Goal: Transaction & Acquisition: Book appointment/travel/reservation

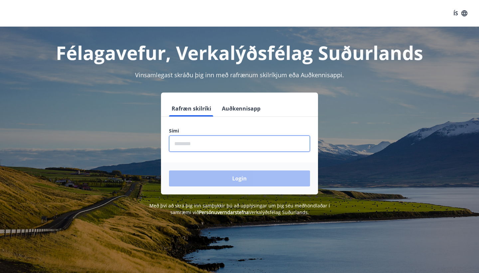
click at [176, 147] on input "phone" at bounding box center [239, 143] width 141 height 16
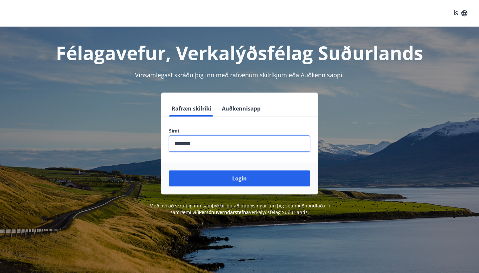
type input "********"
click at [239, 178] on button "Login" at bounding box center [239, 178] width 141 height 16
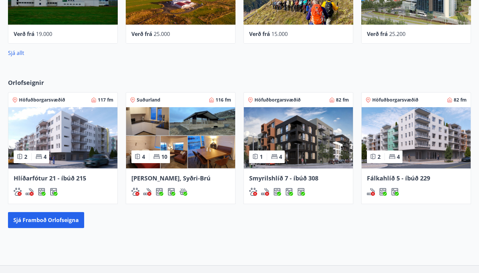
scroll to position [322, 0]
click at [21, 83] on span "Orlofseignir" at bounding box center [26, 82] width 36 height 9
click at [28, 224] on button "Sjá framboð orlofseigna" at bounding box center [46, 220] width 76 height 16
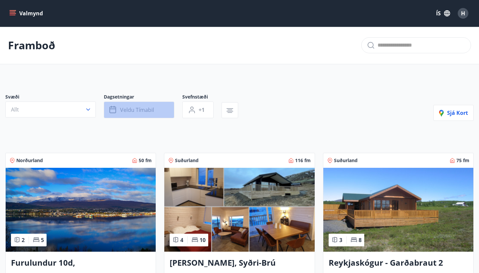
click at [146, 112] on span "Veldu tímabil" at bounding box center [137, 109] width 34 height 7
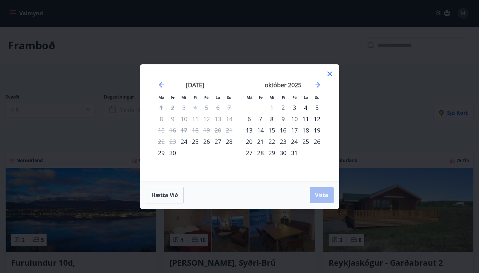
click at [295, 144] on div "24" at bounding box center [294, 141] width 11 height 11
click at [284, 141] on div "23" at bounding box center [282, 141] width 11 height 11
click at [317, 142] on div "26" at bounding box center [316, 141] width 11 height 11
click at [324, 195] on span "Vista" at bounding box center [321, 194] width 13 height 7
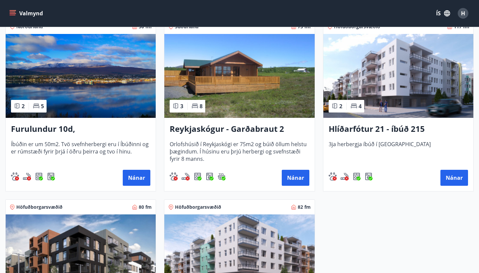
scroll to position [126, 0]
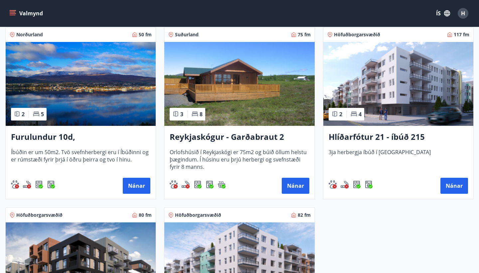
click at [241, 93] on img at bounding box center [239, 84] width 150 height 84
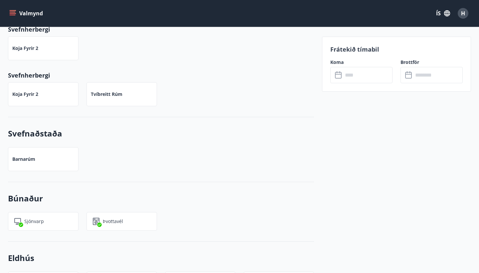
scroll to position [370, 0]
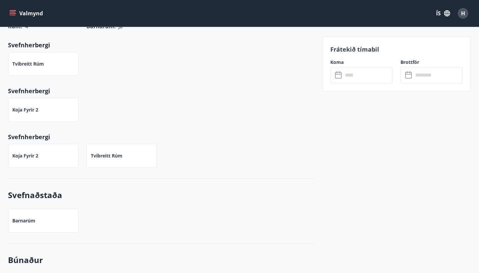
click at [351, 74] on input "text" at bounding box center [368, 75] width 50 height 16
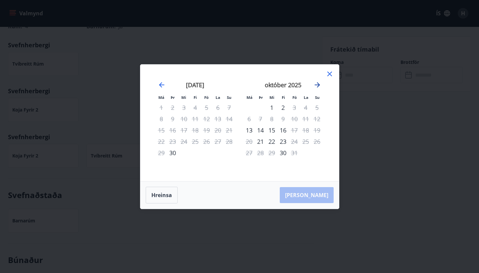
click at [318, 86] on icon "Move forward to switch to the next month." at bounding box center [316, 84] width 5 height 5
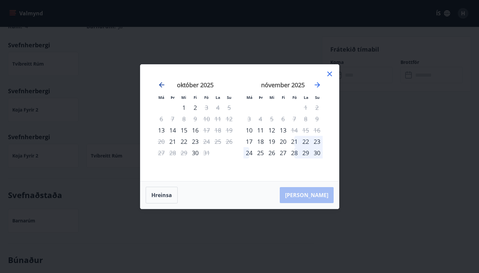
click at [162, 87] on icon "Move backward to switch to the previous month." at bounding box center [162, 85] width 8 height 8
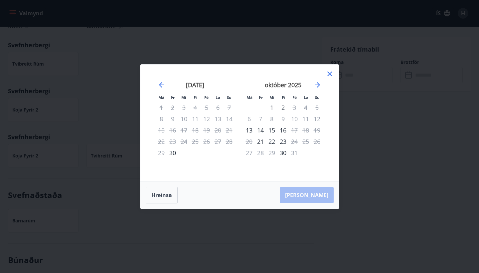
click at [328, 73] on icon at bounding box center [329, 74] width 8 height 8
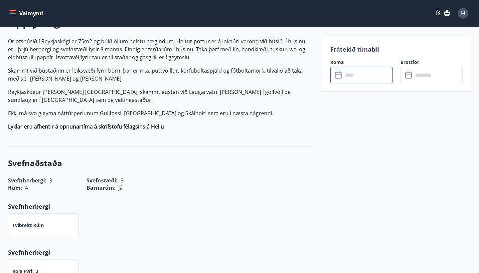
scroll to position [210, 0]
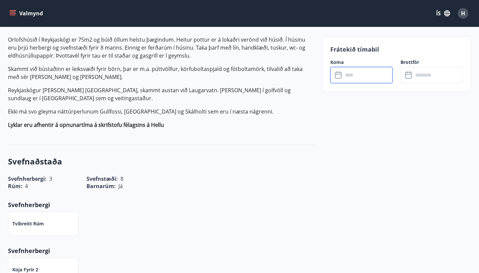
click at [356, 77] on input "text" at bounding box center [368, 75] width 50 height 16
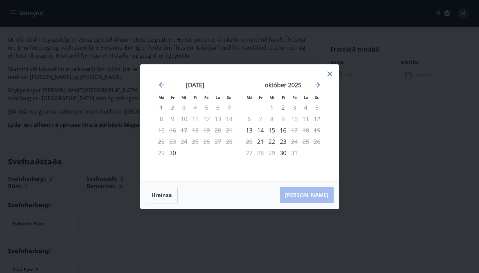
click at [283, 139] on div "23" at bounding box center [282, 141] width 11 height 11
click at [262, 153] on div "28" at bounding box center [260, 152] width 11 height 11
click at [320, 152] on td "Calendar" at bounding box center [316, 152] width 11 height 11
click at [281, 143] on div "23" at bounding box center [282, 141] width 11 height 11
click at [282, 142] on div "23" at bounding box center [282, 141] width 11 height 11
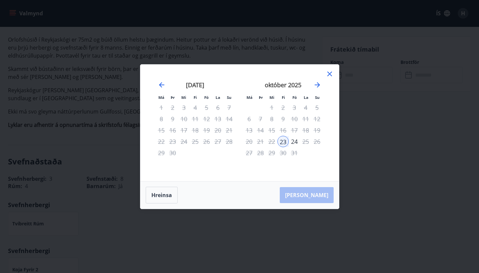
click at [330, 71] on icon at bounding box center [329, 74] width 8 height 8
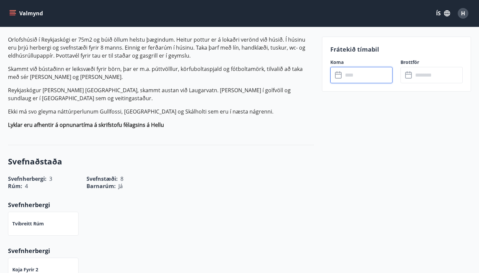
click at [341, 80] on div "​ ​" at bounding box center [361, 75] width 62 height 16
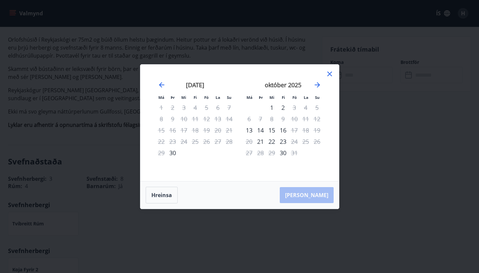
click at [327, 73] on icon at bounding box center [329, 74] width 8 height 8
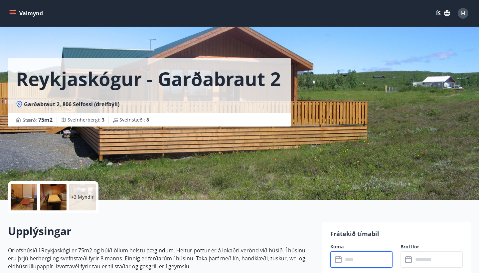
scroll to position [0, 0]
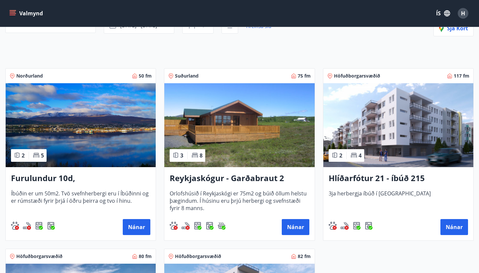
scroll to position [86, 0]
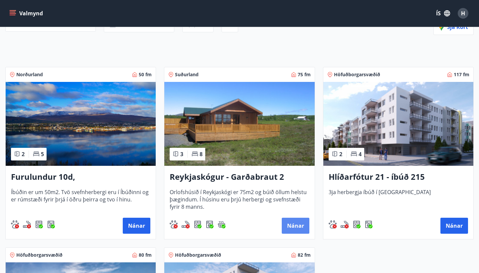
click at [291, 223] on button "Nánar" at bounding box center [296, 225] width 28 height 16
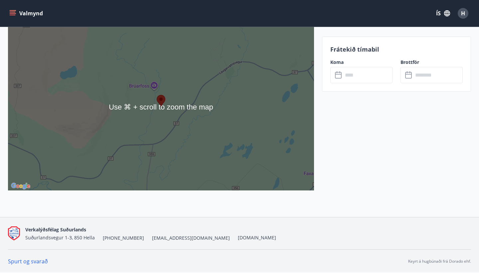
scroll to position [952, 0]
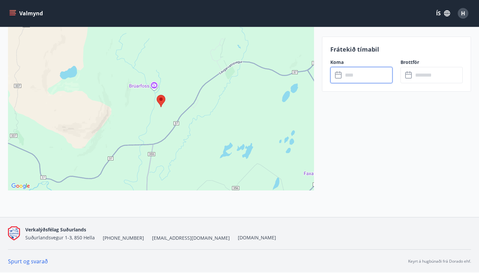
click at [369, 76] on input "text" at bounding box center [368, 75] width 50 height 16
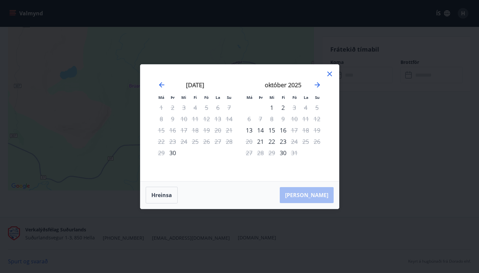
click at [325, 72] on icon at bounding box center [329, 74] width 8 height 8
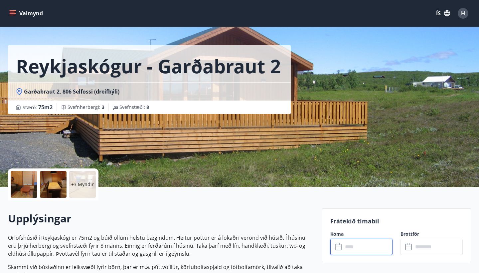
scroll to position [0, 0]
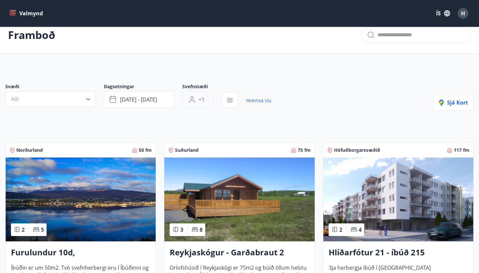
scroll to position [8, 0]
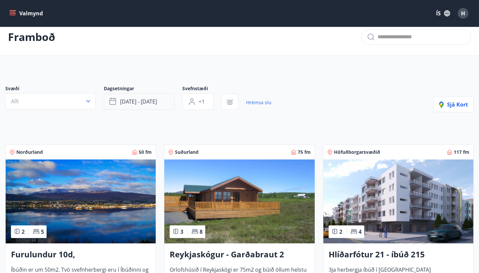
click at [125, 97] on button "okt 23 - okt 26" at bounding box center [139, 101] width 70 height 17
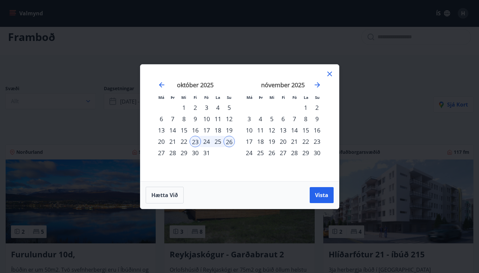
click at [203, 142] on div "24" at bounding box center [206, 141] width 11 height 11
click at [308, 196] on div "Hætta við Vista" at bounding box center [240, 194] width 188 height 17
click at [315, 191] on span "Vista" at bounding box center [321, 194] width 13 height 7
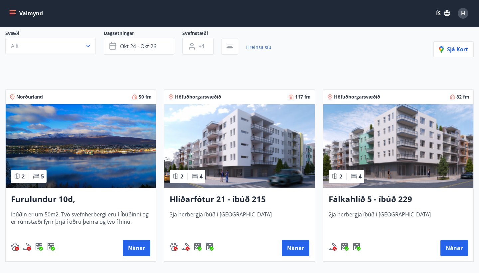
scroll to position [63, 0]
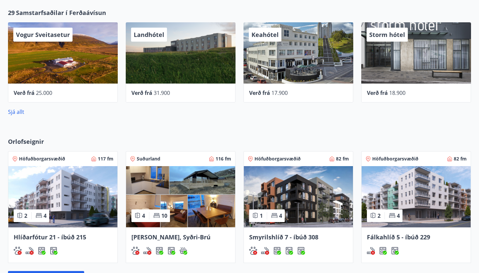
scroll to position [264, 0]
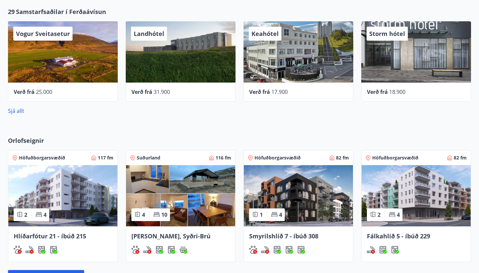
click at [28, 140] on span "Orlofseignir" at bounding box center [26, 140] width 36 height 9
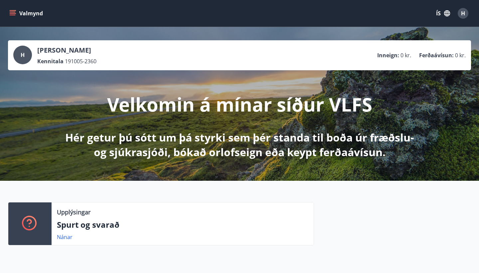
scroll to position [0, 0]
click at [13, 16] on icon "menu" at bounding box center [12, 13] width 7 height 7
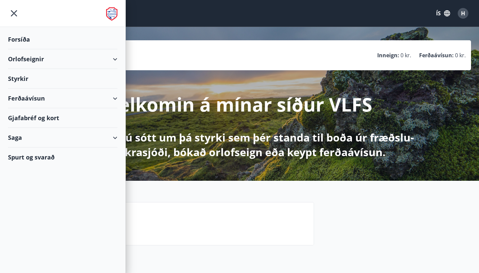
click at [16, 56] on div "Orlofseignir" at bounding box center [62, 59] width 109 height 20
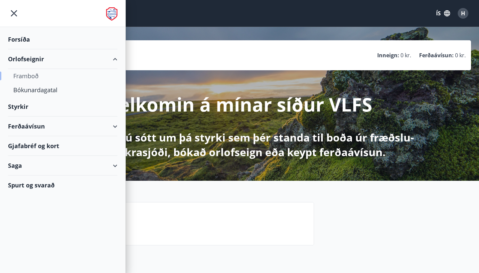
click at [28, 76] on div "Framboð" at bounding box center [62, 76] width 99 height 14
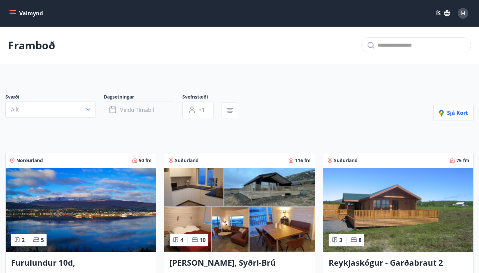
click at [113, 108] on icon "button" at bounding box center [113, 110] width 8 height 8
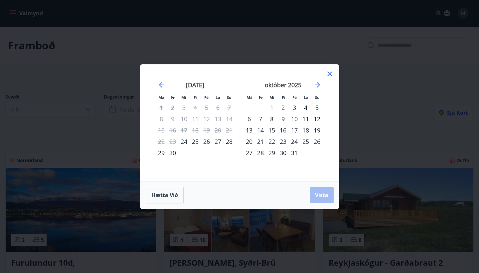
click at [283, 139] on div "23" at bounding box center [282, 141] width 11 height 11
click at [314, 136] on div "26" at bounding box center [316, 141] width 11 height 11
click at [313, 191] on button "Vista" at bounding box center [321, 195] width 24 height 16
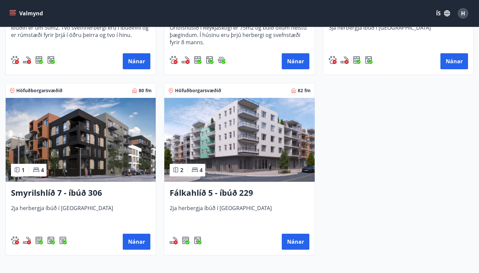
scroll to position [248, 0]
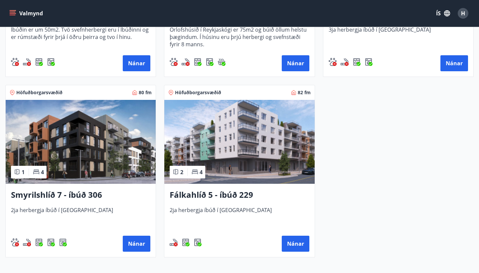
click at [54, 192] on h3 "Smyrilshlíð 7 - íbúð 306" at bounding box center [80, 195] width 139 height 12
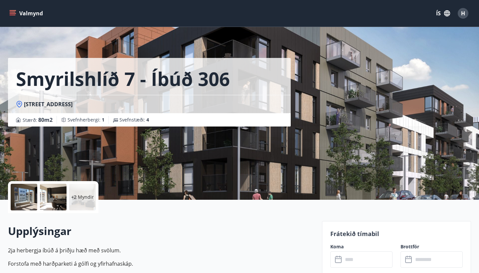
click at [77, 191] on div "+2 Myndir" at bounding box center [82, 196] width 27 height 27
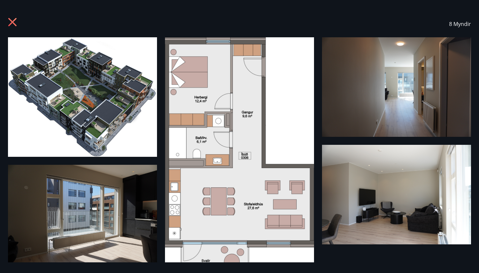
click at [15, 22] on icon at bounding box center [13, 23] width 11 height 11
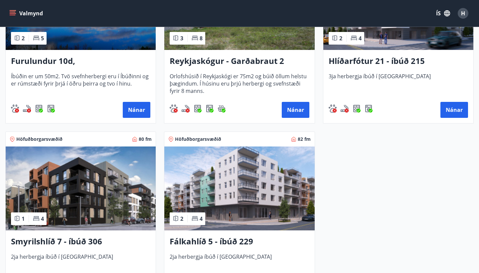
scroll to position [209, 0]
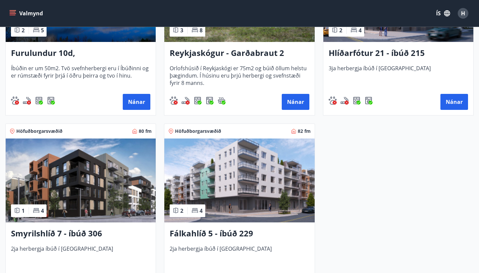
click at [206, 233] on h3 "Fálkahlíð 5 - íbúð 229" at bounding box center [239, 233] width 139 height 12
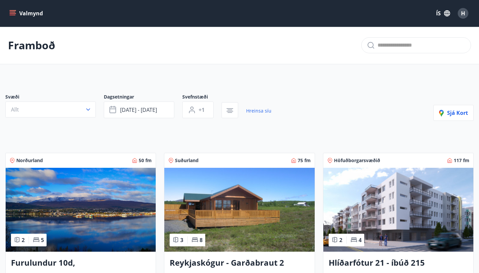
click at [361, 195] on img at bounding box center [398, 210] width 150 height 84
click at [111, 105] on button "okt 23 - okt 26" at bounding box center [139, 109] width 70 height 17
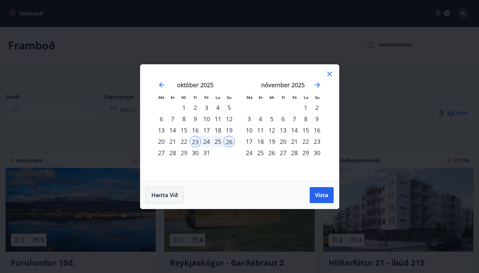
click at [161, 197] on span "Hætta við" at bounding box center [164, 194] width 27 height 7
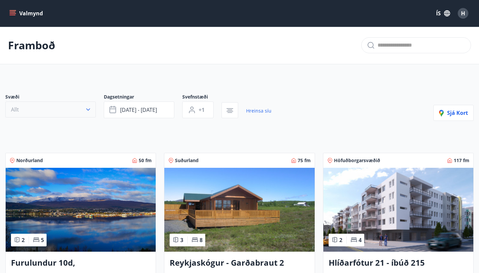
click at [90, 111] on icon "button" at bounding box center [88, 109] width 7 height 7
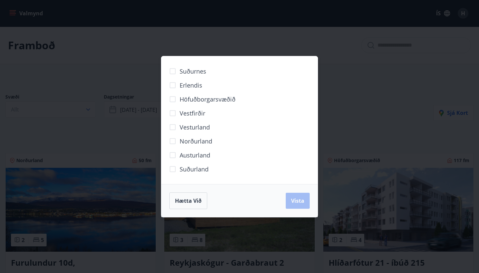
click at [108, 119] on div "Suðurnes Erlendis Höfuðborgarsvæðið Vestfirðir Vesturland Norðurland Austurland…" at bounding box center [239, 136] width 479 height 273
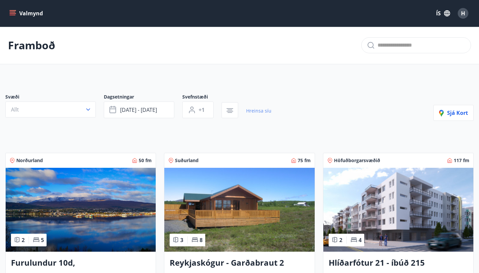
click at [257, 109] on link "Hreinsa síu" at bounding box center [258, 110] width 25 height 15
